Goal: Use online tool/utility: Utilize a website feature to perform a specific function

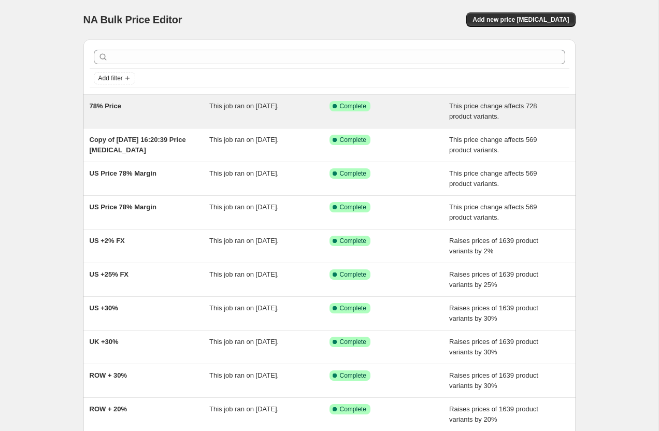
click at [112, 110] on span "78% Price" at bounding box center [106, 106] width 32 height 8
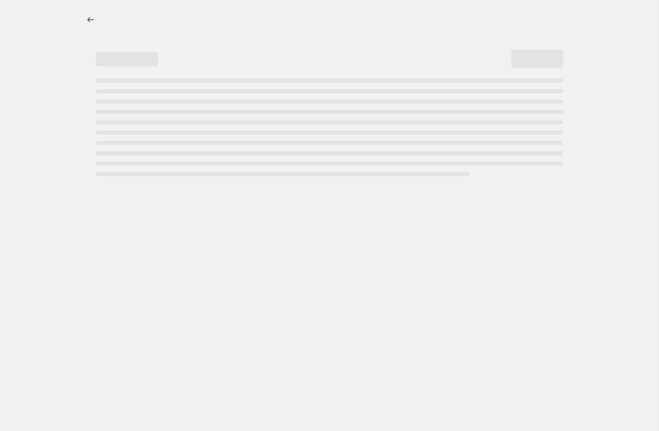
select select "margin"
select select "pp"
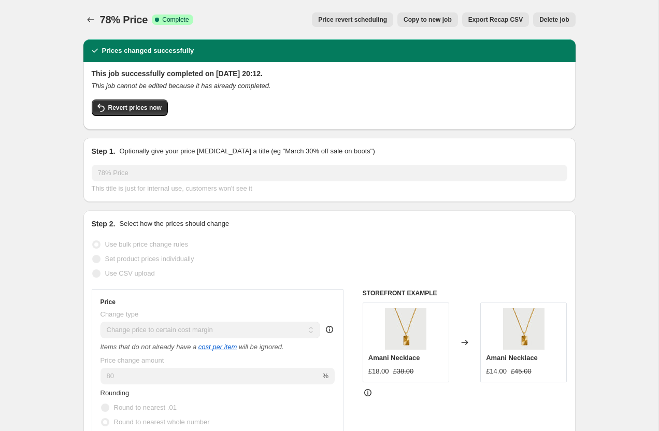
click at [412, 20] on span "Copy to new job" at bounding box center [428, 20] width 48 height 8
select select "margin"
select select "pp"
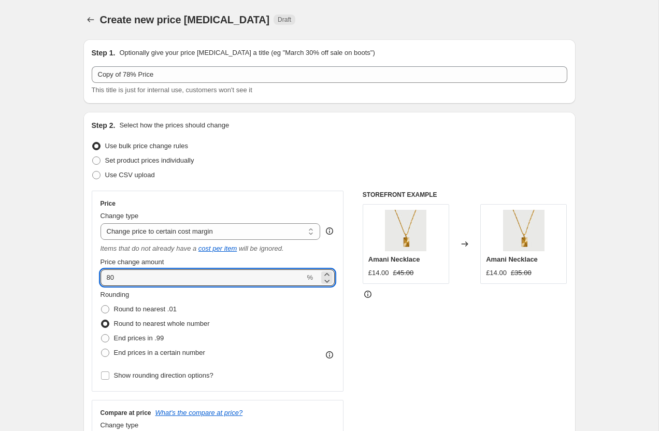
drag, startPoint x: 129, startPoint y: 282, endPoint x: 89, endPoint y: 278, distance: 40.1
click at [89, 278] on div "Step 2. Select how the prices should change Use bulk price change rules Set pro…" at bounding box center [329, 372] width 492 height 520
type input "20"
click at [123, 231] on select "Change the price to a certain amount Change the price by a certain amount Chang…" at bounding box center [211, 231] width 220 height 17
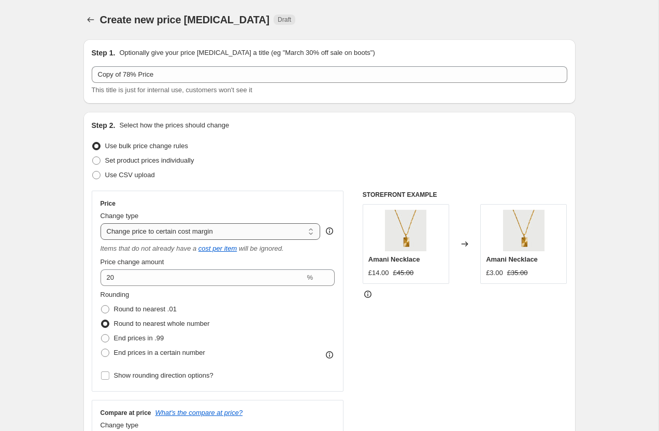
select select "percentage"
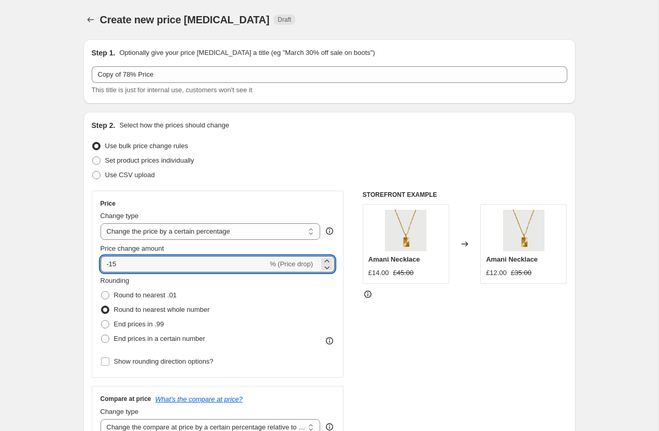
drag, startPoint x: 130, startPoint y: 262, endPoint x: 89, endPoint y: 259, distance: 41.0
click at [89, 260] on div "Step 2. Select how the prices should change Use bulk price change rules Set pro…" at bounding box center [329, 365] width 492 height 506
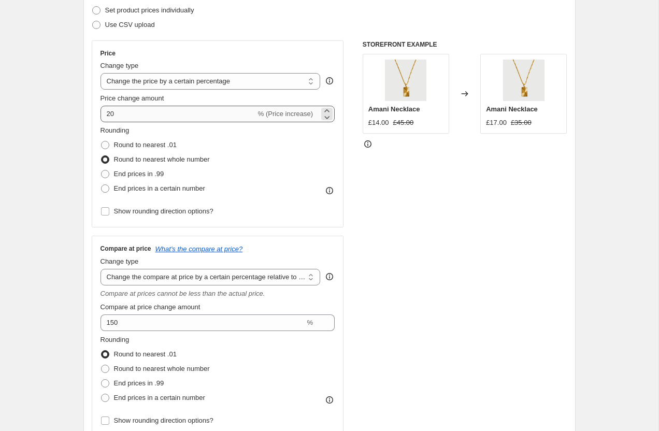
scroll to position [123, 0]
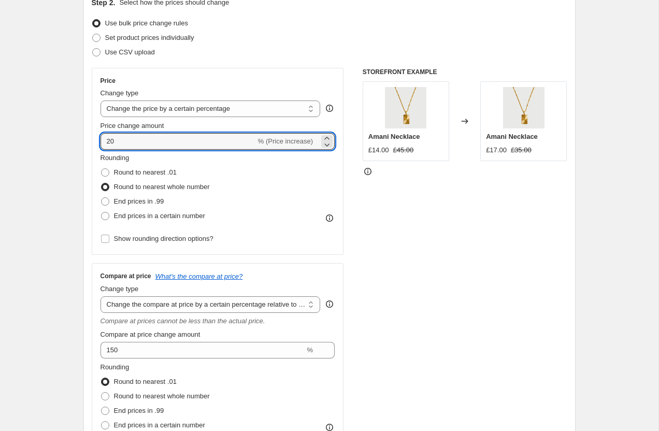
drag, startPoint x: 159, startPoint y: 144, endPoint x: 84, endPoint y: 142, distance: 74.7
click at [84, 142] on div "Step 2. Select how the prices should change Use bulk price change rules Set pro…" at bounding box center [329, 242] width 492 height 506
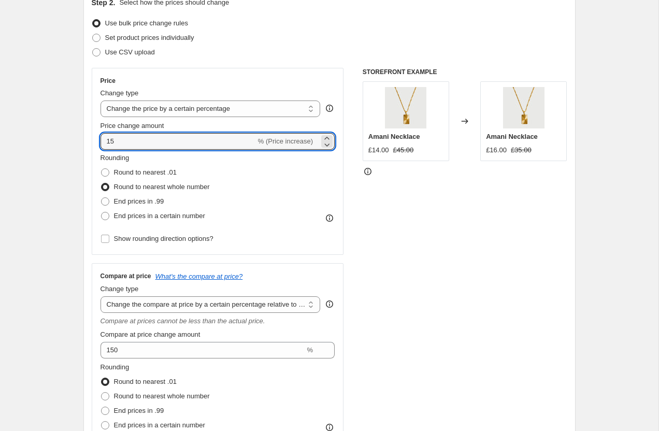
drag, startPoint x: 140, startPoint y: 138, endPoint x: 86, endPoint y: 138, distance: 54.4
click at [86, 138] on div "Step 2. Select how the prices should change Use bulk price change rules Set pro…" at bounding box center [329, 242] width 492 height 506
type input "20"
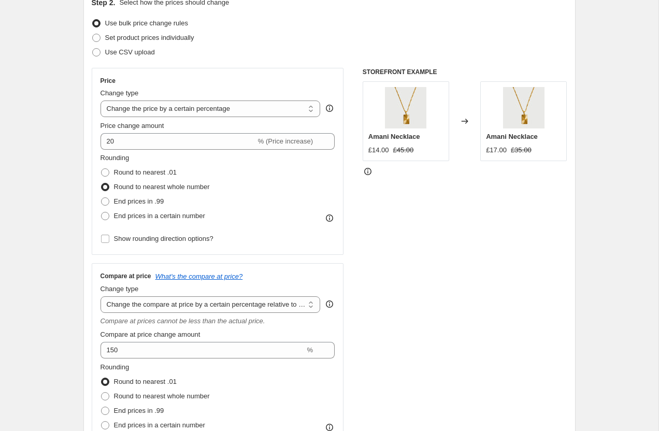
click at [463, 122] on icon at bounding box center [465, 121] width 10 height 10
click at [464, 119] on icon at bounding box center [465, 121] width 10 height 10
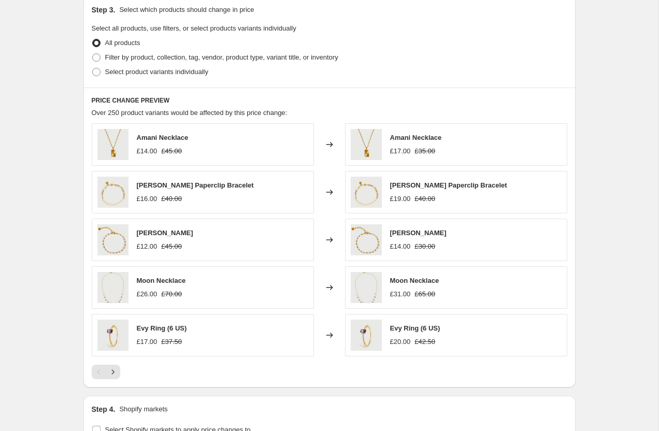
scroll to position [718, 0]
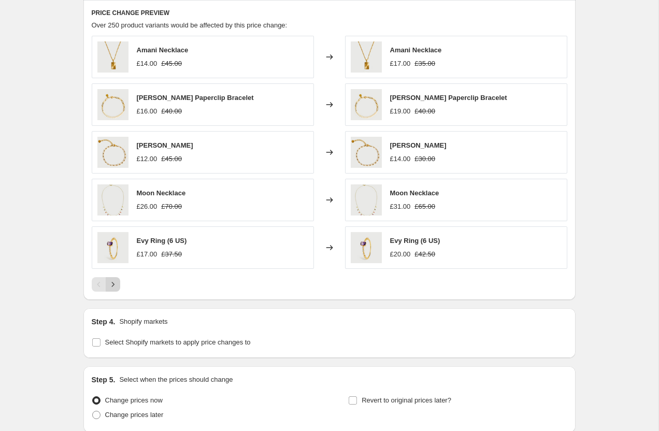
click at [114, 285] on icon "Next" at bounding box center [113, 284] width 10 height 10
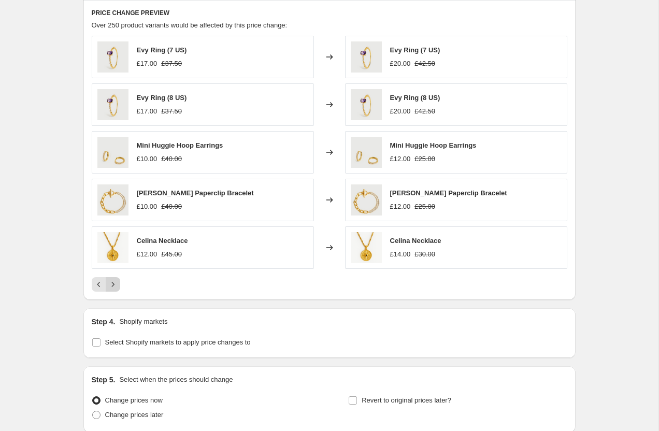
click at [114, 285] on icon "Next" at bounding box center [113, 284] width 10 height 10
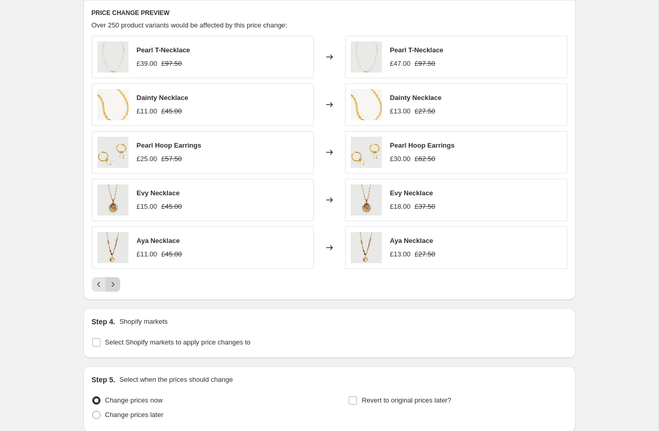
click at [114, 285] on icon "Next" at bounding box center [113, 284] width 10 height 10
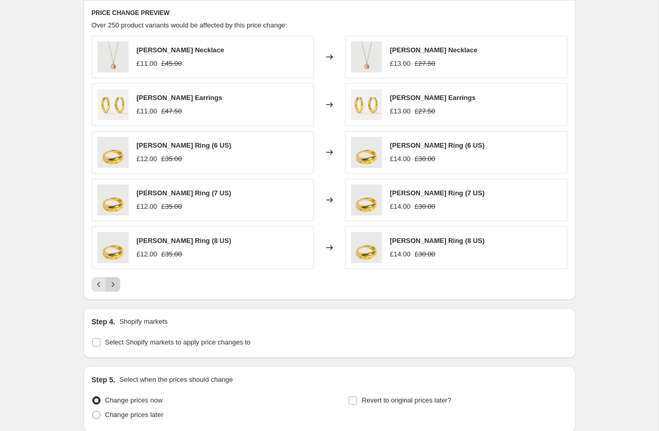
click at [114, 285] on icon "Next" at bounding box center [113, 284] width 10 height 10
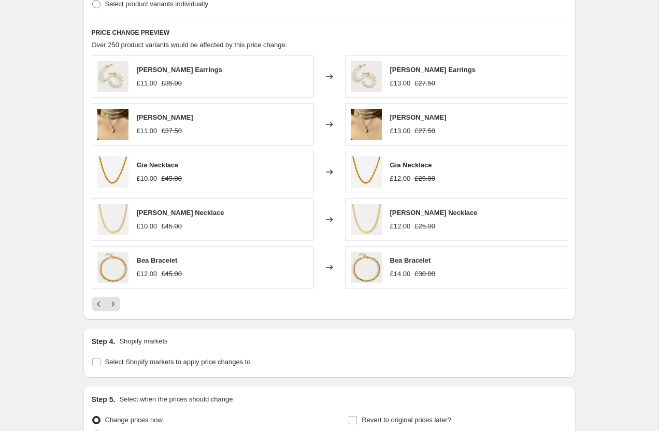
scroll to position [805, 0]
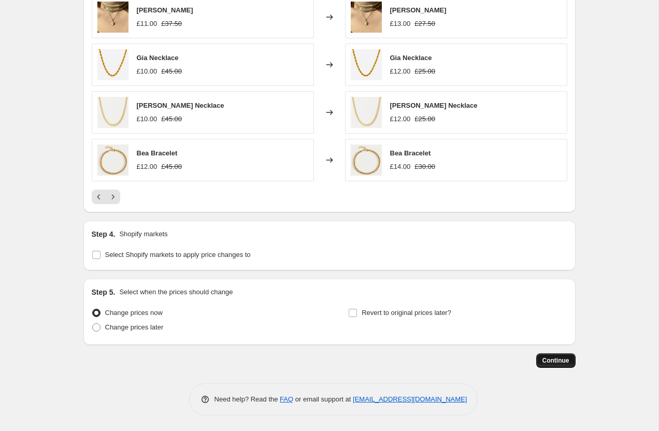
click at [554, 362] on span "Continue" at bounding box center [556, 361] width 27 height 8
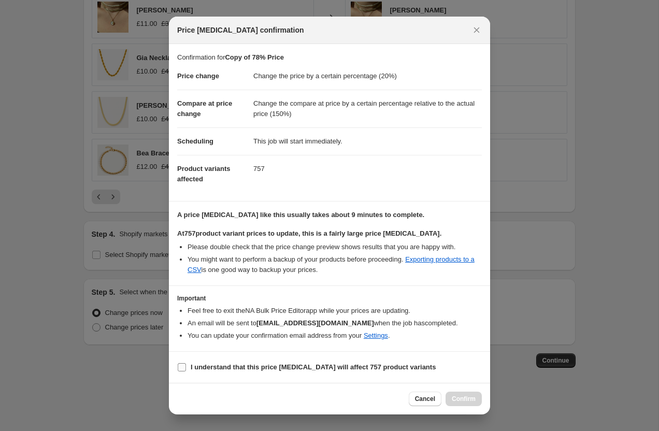
click at [178, 369] on input "I understand that this price change job will affect 757 product variants" at bounding box center [182, 367] width 8 height 8
checkbox input "true"
click at [467, 396] on span "Confirm" at bounding box center [464, 399] width 24 height 8
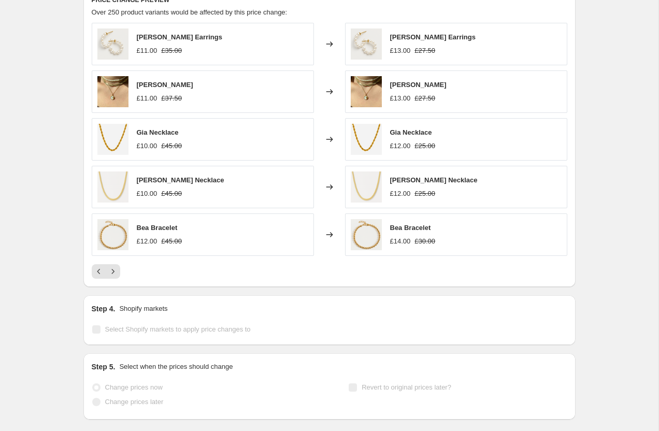
scroll to position [832, 0]
